Goal: Information Seeking & Learning: Learn about a topic

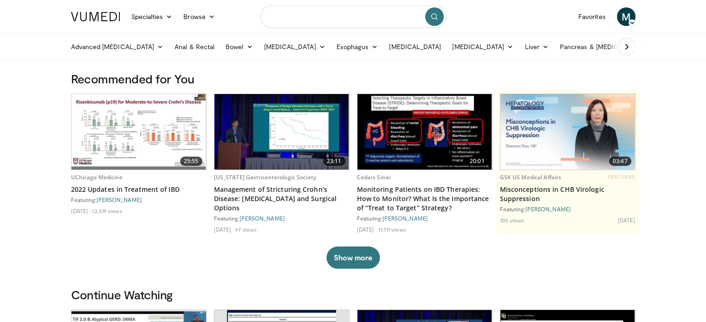
click at [365, 16] on input "Search topics, interventions" at bounding box center [353, 17] width 186 height 22
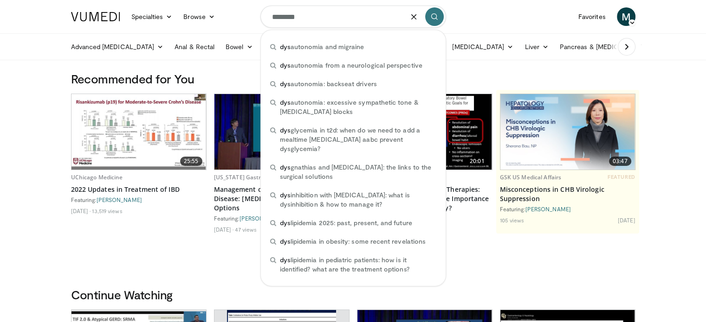
type input "*********"
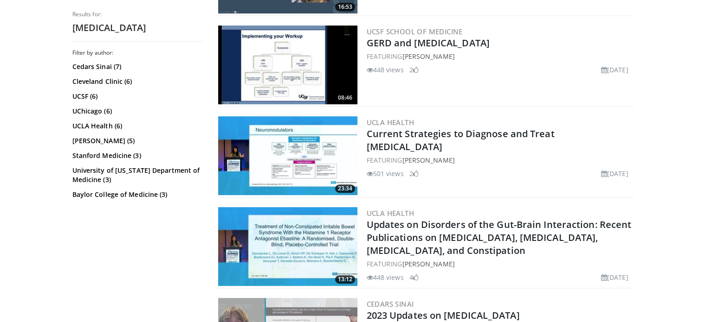
scroll to position [444, 0]
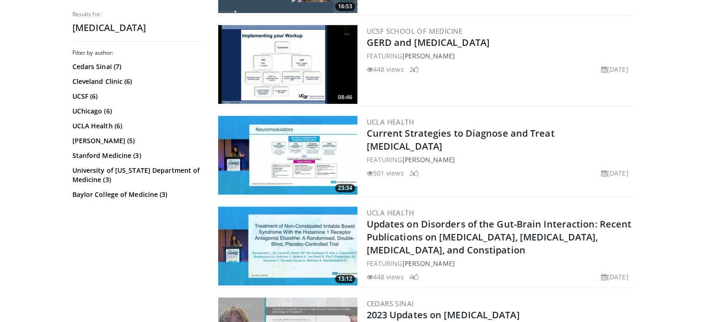
click at [309, 144] on img at bounding box center [287, 155] width 139 height 79
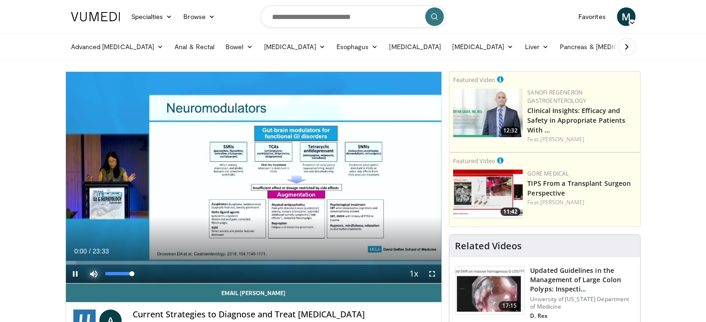
click at [96, 272] on span "Video Player" at bounding box center [93, 274] width 19 height 19
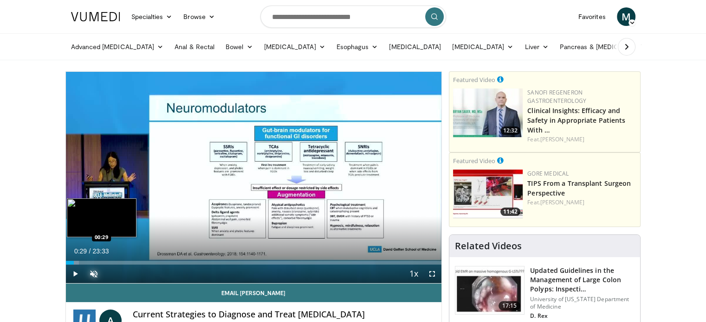
click at [73, 262] on div "Progress Bar" at bounding box center [72, 263] width 13 height 4
click at [97, 262] on div "Loaded : 6.35% 00:30 01:58" at bounding box center [254, 263] width 376 height 4
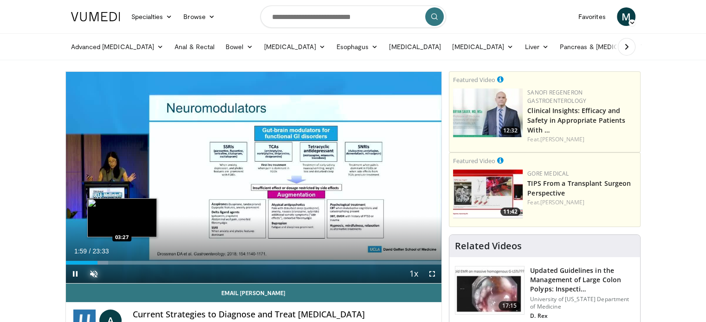
click at [122, 258] on div "Loaded : 11.32% 01:59 03:27" at bounding box center [254, 260] width 376 height 9
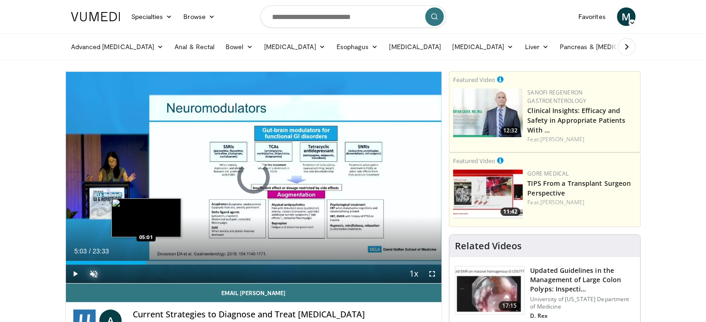
click at [146, 258] on div "Loaded : 17.69% 05:03 05:01" at bounding box center [254, 260] width 376 height 9
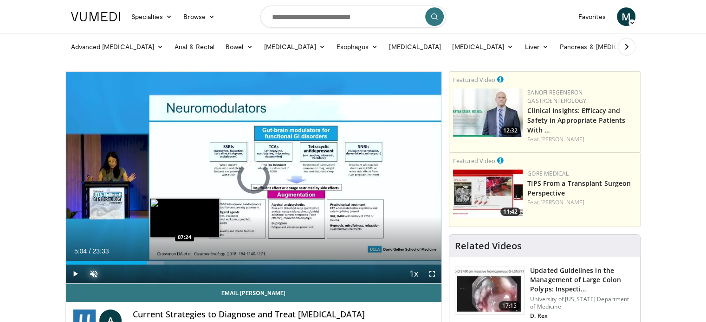
click at [185, 258] on div "Loaded : 26.14% 05:04 07:24" at bounding box center [254, 260] width 376 height 9
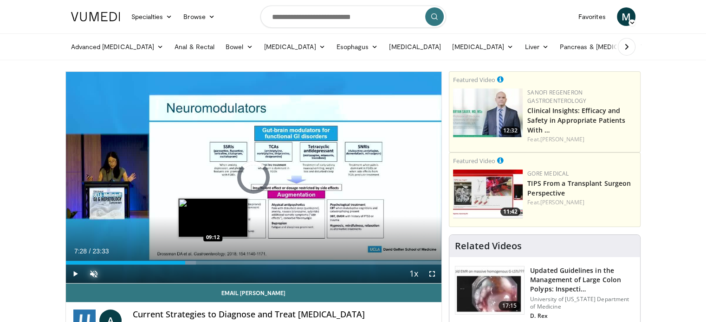
click at [213, 262] on div "Loaded : 34.68% 07:28 09:12" at bounding box center [254, 263] width 376 height 4
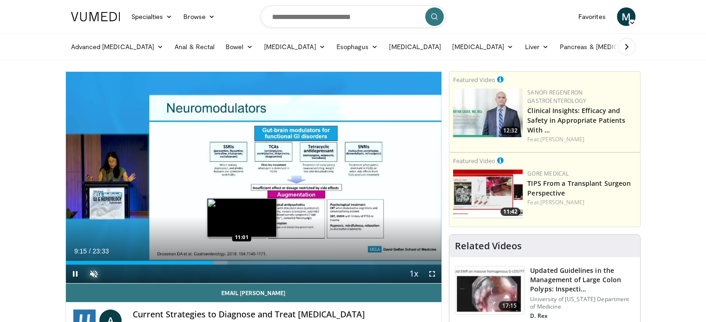
click at [241, 264] on div "Loaded : 43.10% 09:15 11:01" at bounding box center [254, 263] width 376 height 4
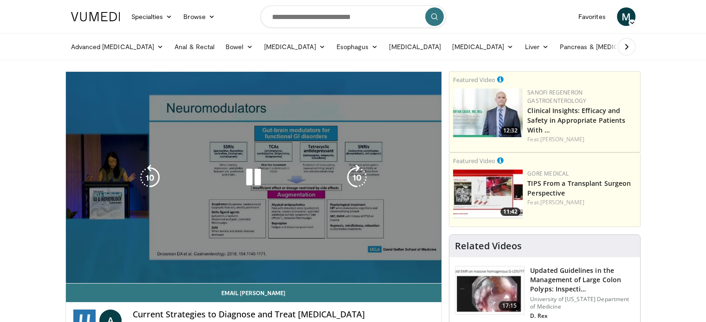
click at [273, 258] on video-js "**********" at bounding box center [254, 178] width 376 height 212
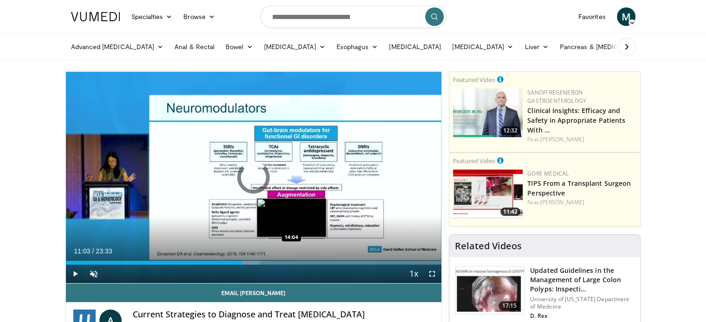
click at [290, 260] on div "Loaded : 51.58% 11:03 14:04" at bounding box center [254, 260] width 376 height 9
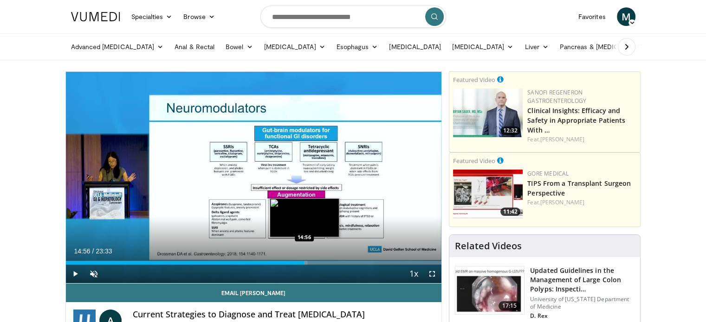
click at [304, 261] on div "Loaded : 64.30% 14:56 14:56" at bounding box center [254, 263] width 376 height 4
click at [321, 261] on div "Loaded : 65.00% 14:57 15:47" at bounding box center [254, 263] width 376 height 4
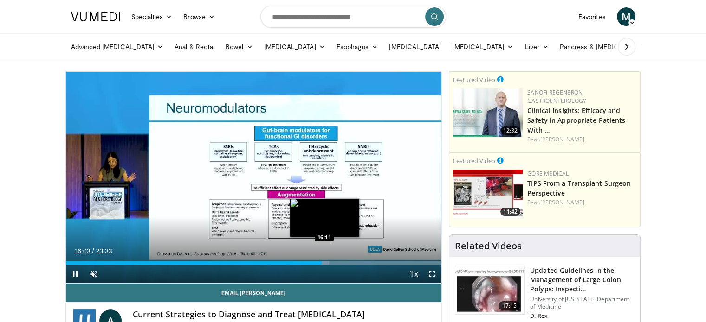
click at [341, 261] on div "Loaded : 70.06% 16:03 16:11" at bounding box center [254, 263] width 376 height 4
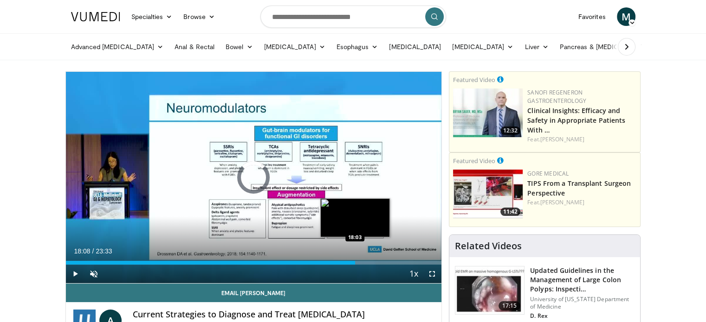
click at [355, 261] on div "Loaded : 75.73% 17:16 18:03" at bounding box center [254, 263] width 376 height 4
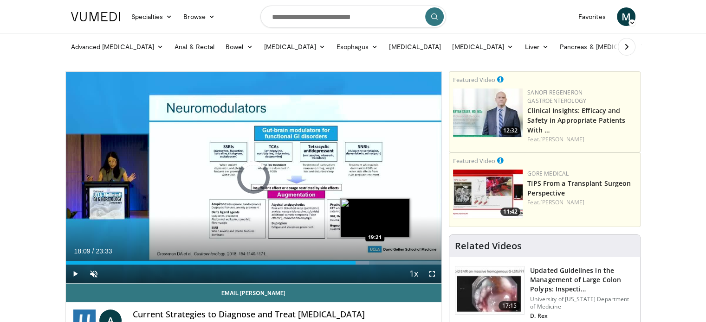
click at [374, 263] on div "Loaded : 80.68% 18:09 19:21" at bounding box center [254, 263] width 376 height 4
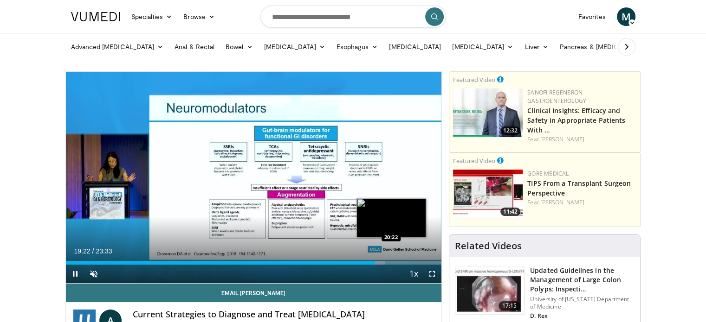
click at [395, 263] on div "Loaded : 84.93% 19:22 20:22" at bounding box center [254, 263] width 376 height 4
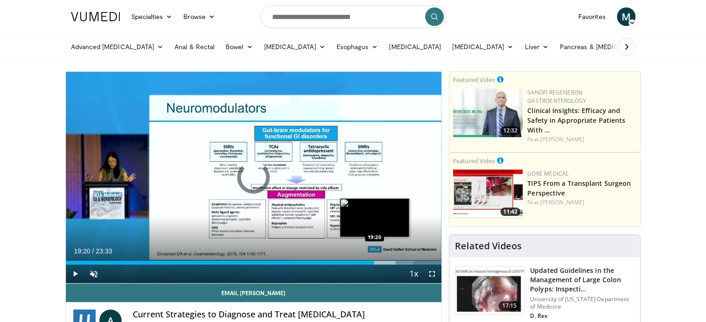
click at [374, 262] on div "Loaded : 92.56% 19:20 19:20" at bounding box center [254, 263] width 376 height 4
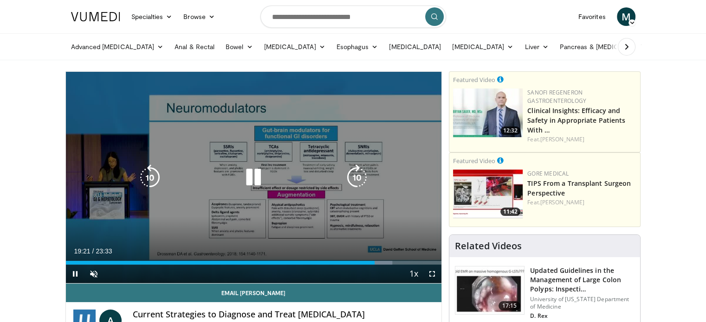
click at [295, 193] on div "10 seconds Tap to unmute" at bounding box center [254, 178] width 376 height 212
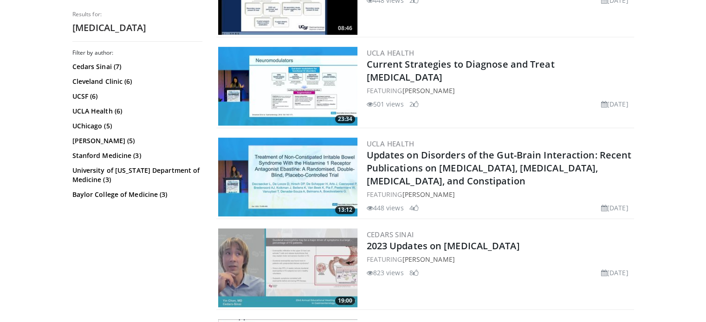
scroll to position [513, 0]
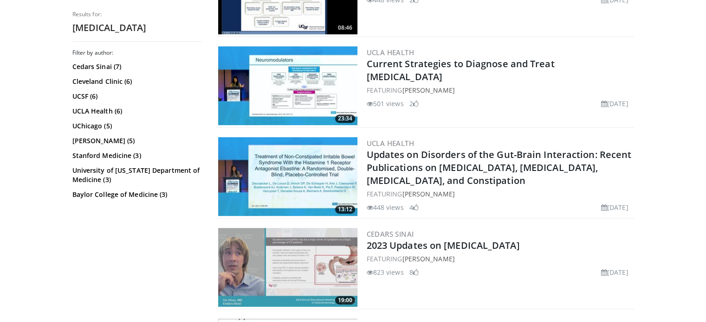
click at [297, 180] on img at bounding box center [287, 176] width 139 height 79
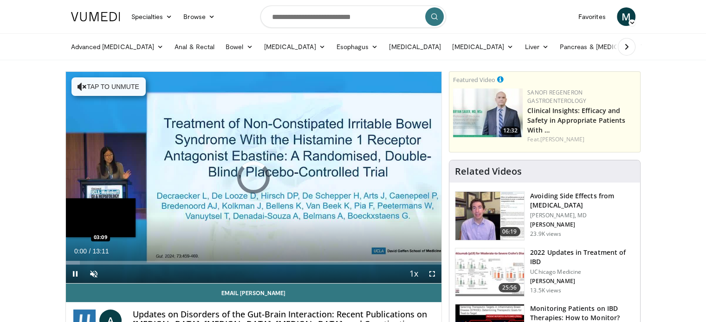
click at [155, 263] on div "Loaded : 3.79% 00:00 03:09" at bounding box center [254, 263] width 376 height 4
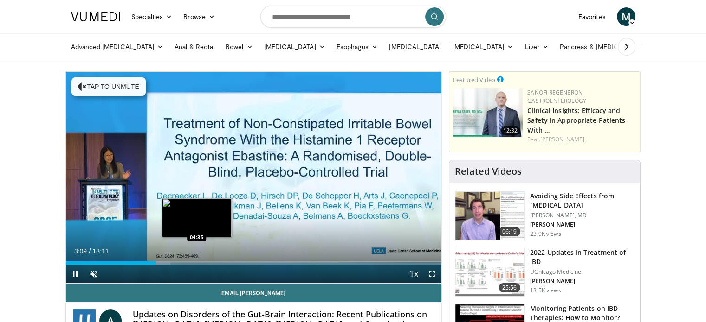
click at [198, 259] on div "Loaded : 27.81% 03:10 04:35" at bounding box center [254, 260] width 376 height 9
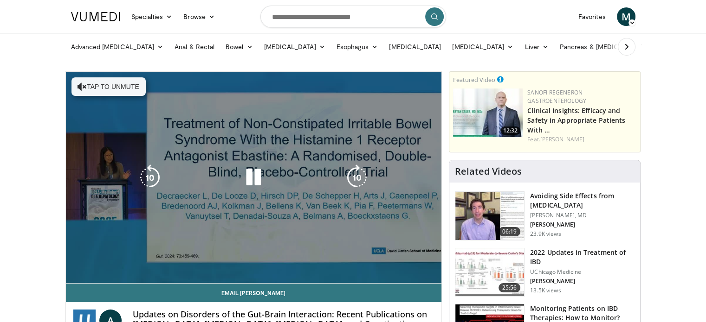
click at [224, 258] on video-js "**********" at bounding box center [254, 178] width 376 height 212
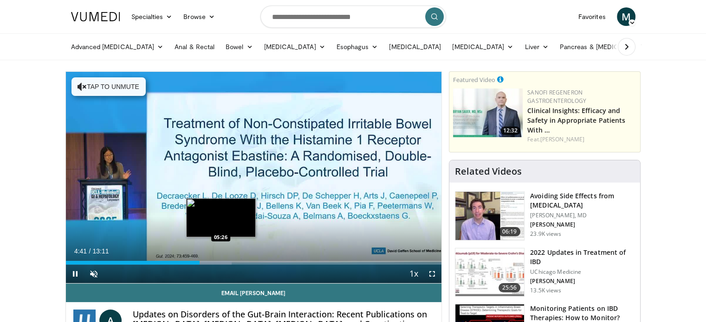
click at [220, 264] on div "Loaded : 44.17% 04:42 05:26" at bounding box center [254, 263] width 376 height 4
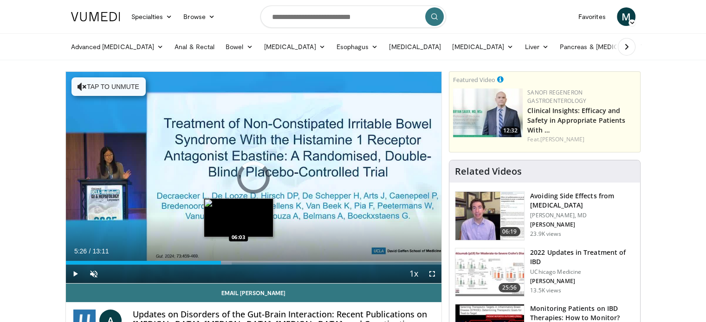
click at [239, 261] on div "Loaded : 44.17% 05:26 06:03" at bounding box center [254, 263] width 376 height 4
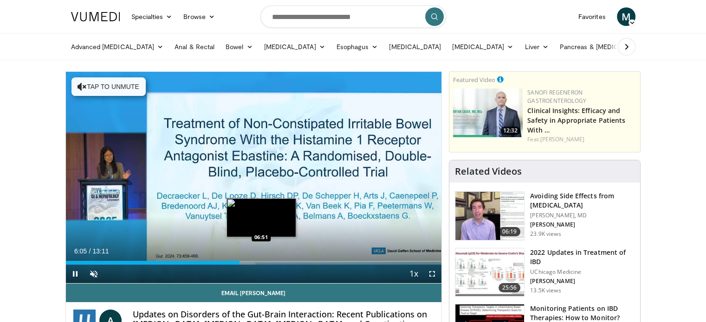
click at [270, 261] on div "Loaded : 50.48% 06:05 06:51" at bounding box center [254, 263] width 376 height 4
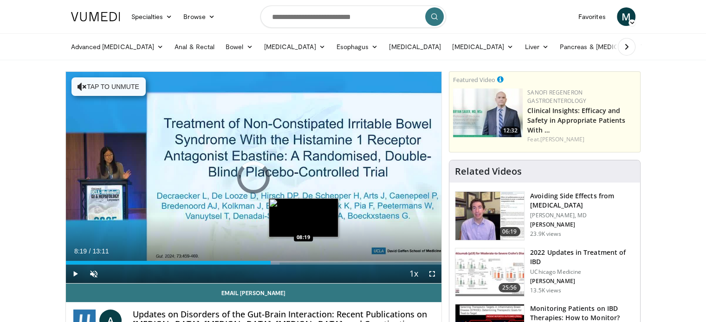
click at [303, 260] on div "Loaded : 56.89% 07:11 08:19" at bounding box center [254, 260] width 376 height 9
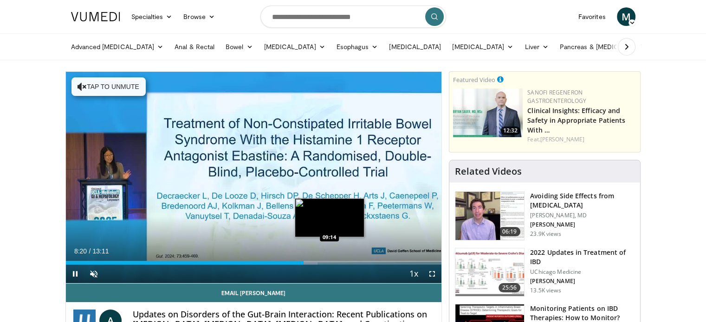
click at [331, 261] on div "Loaded : 67.00% 08:20 09:14" at bounding box center [254, 263] width 376 height 4
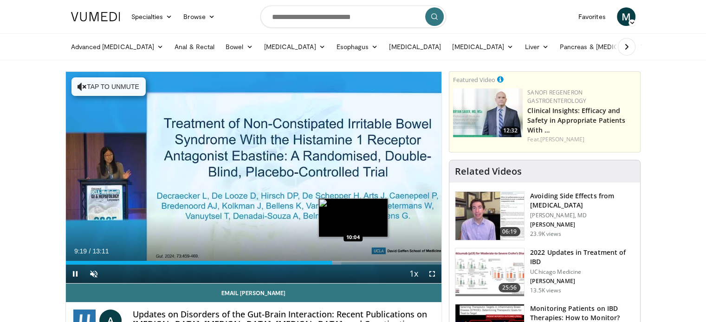
click at [353, 263] on div "Loaded : 73.32% 09:20 10:04" at bounding box center [254, 263] width 376 height 4
